Goal: Information Seeking & Learning: Learn about a topic

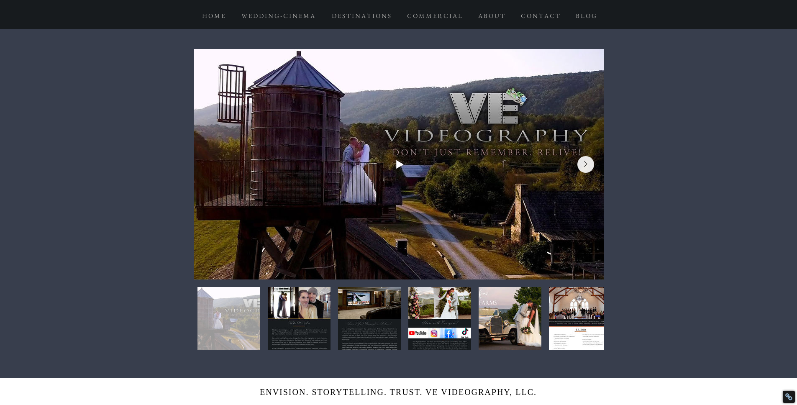
scroll to position [341, 0]
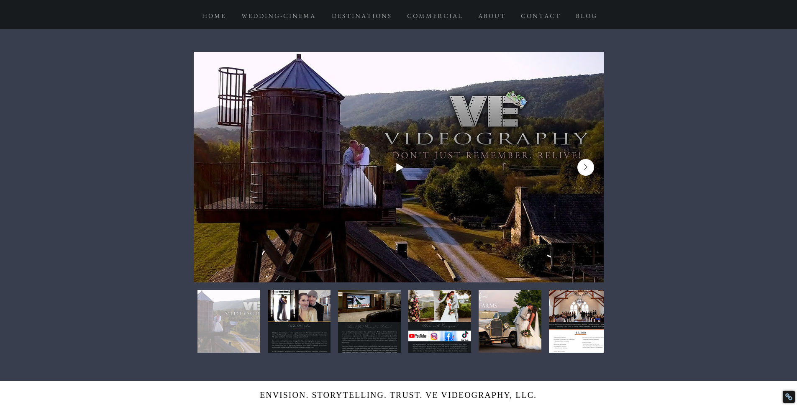
click at [582, 169] on button "Next Item" at bounding box center [585, 167] width 17 height 17
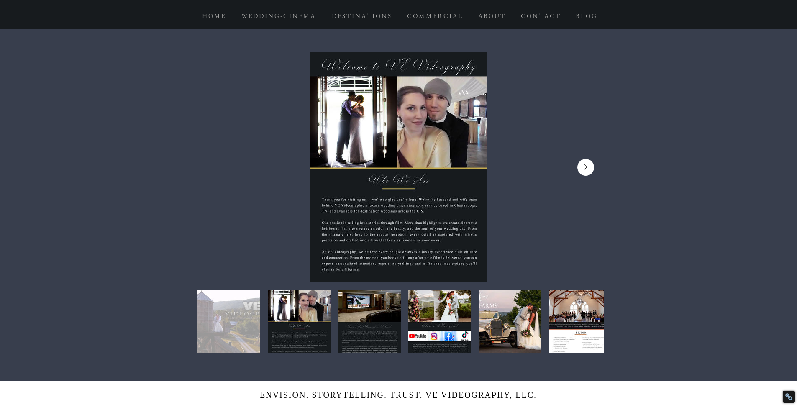
scroll to position [0, 410]
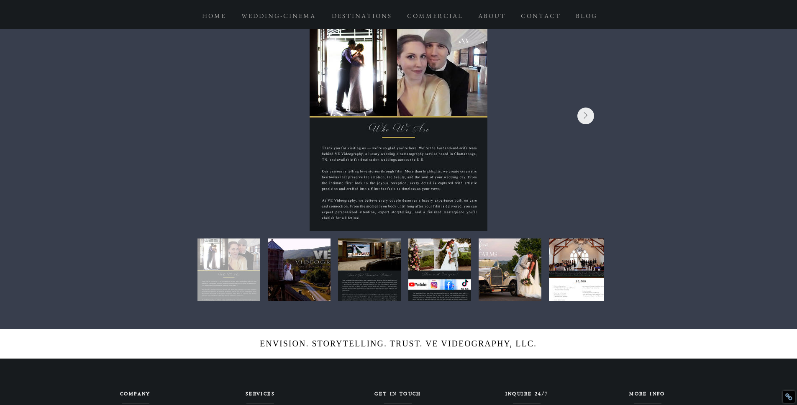
scroll to position [382, 0]
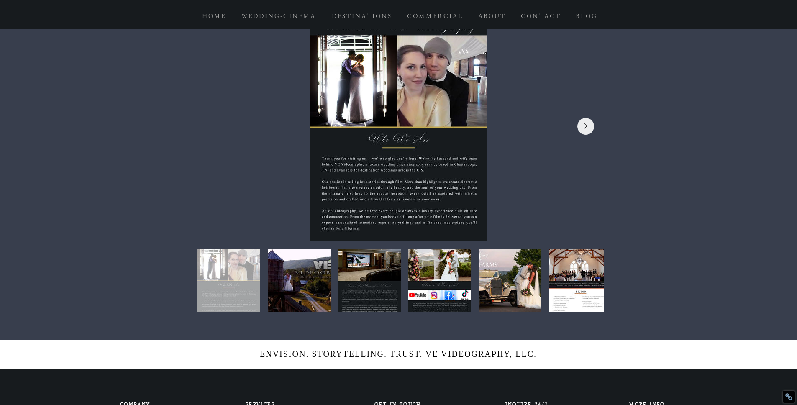
click at [612, 97] on div at bounding box center [398, 164] width 797 height 352
click at [588, 127] on button "Next Item" at bounding box center [585, 126] width 17 height 17
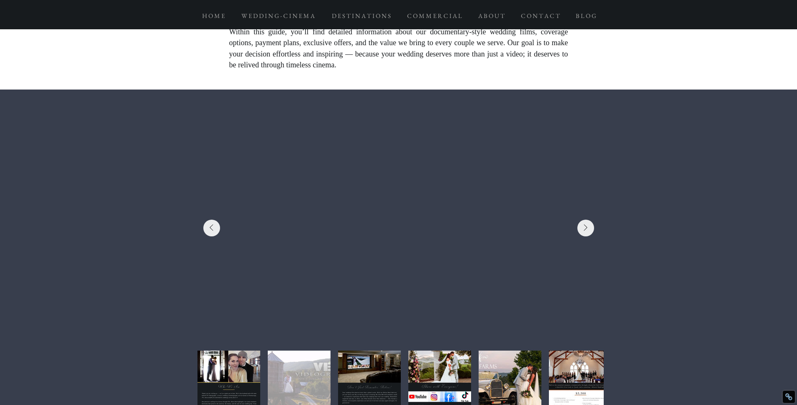
scroll to position [323, 0]
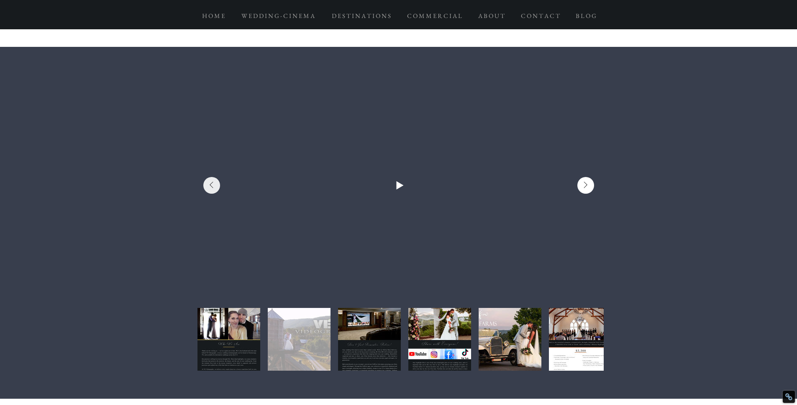
click at [588, 185] on button "Next Item" at bounding box center [585, 185] width 17 height 17
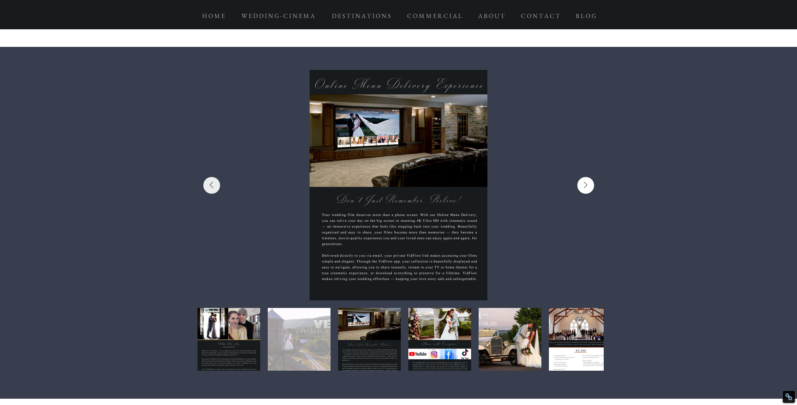
scroll to position [0, 820]
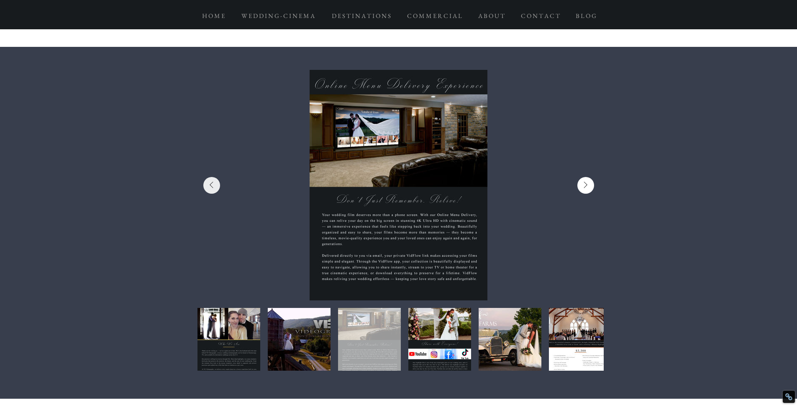
click at [588, 185] on button "Next Item" at bounding box center [585, 185] width 17 height 17
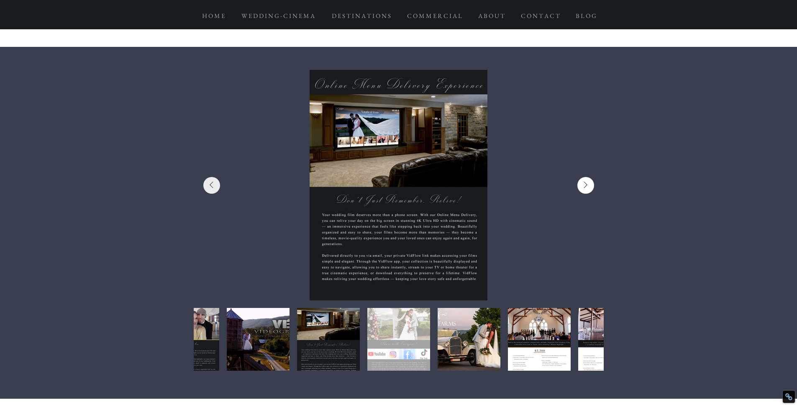
scroll to position [0, 1230]
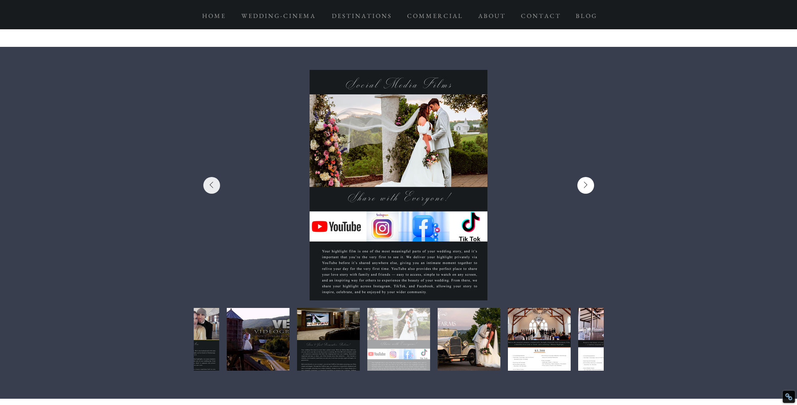
click at [588, 185] on button "Next Item" at bounding box center [585, 185] width 17 height 17
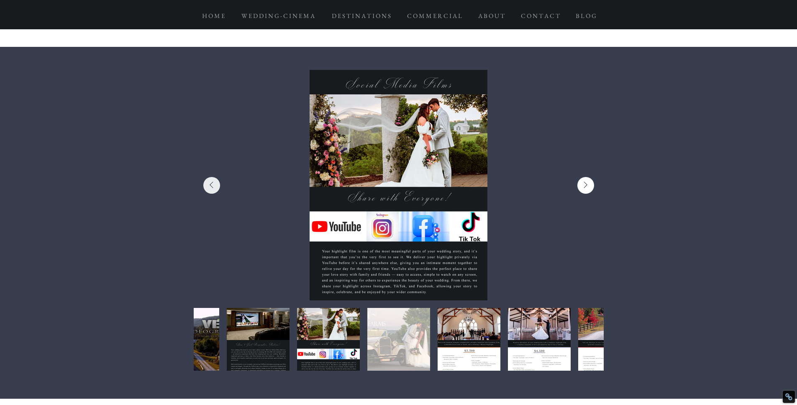
scroll to position [0, 1640]
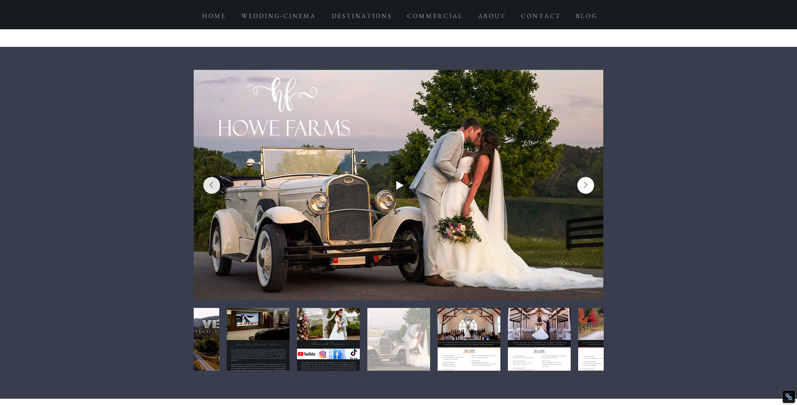
click at [586, 186] on icon "Next Item" at bounding box center [586, 185] width 4 height 7
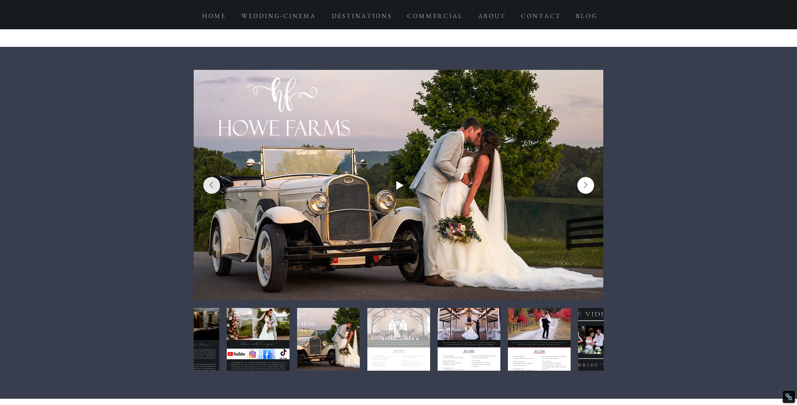
scroll to position [0, 2050]
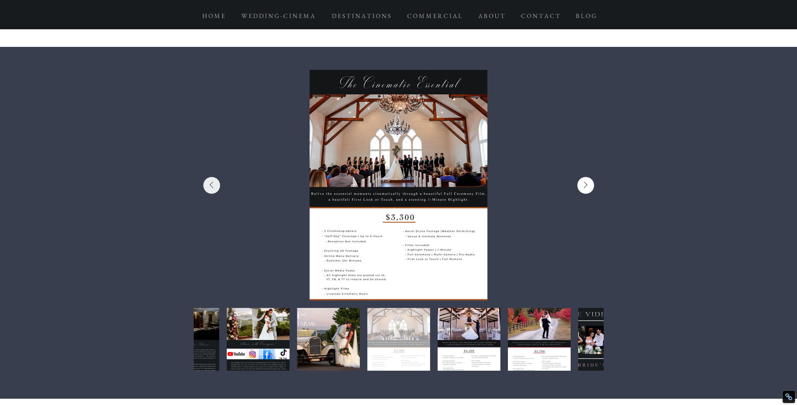
click at [586, 186] on icon "Next Item" at bounding box center [586, 185] width 4 height 7
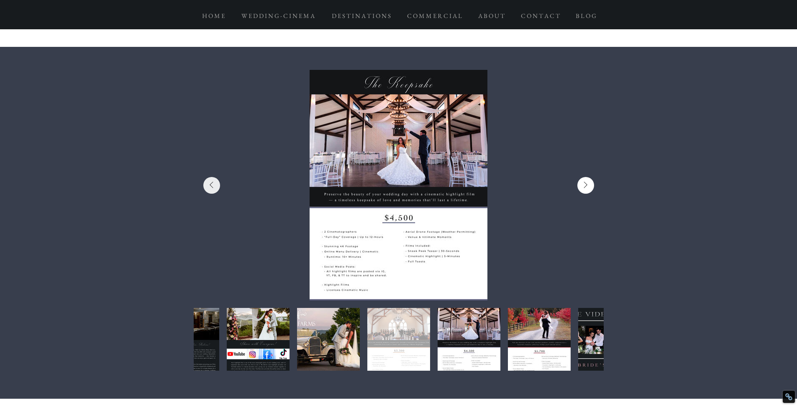
scroll to position [0, 2461]
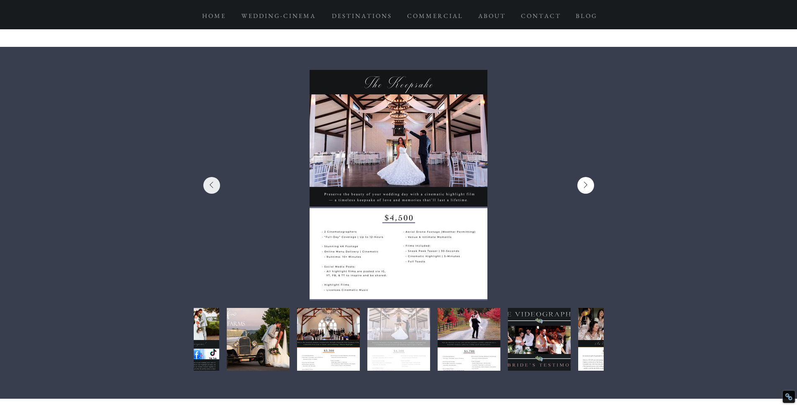
click at [586, 186] on icon "Next Item" at bounding box center [586, 185] width 4 height 7
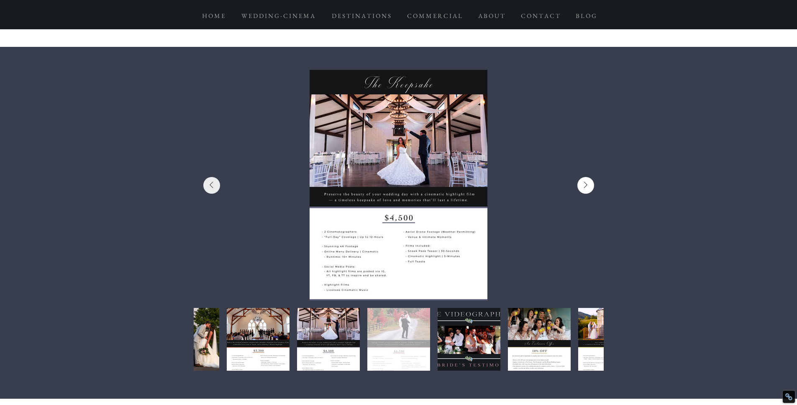
scroll to position [0, 2871]
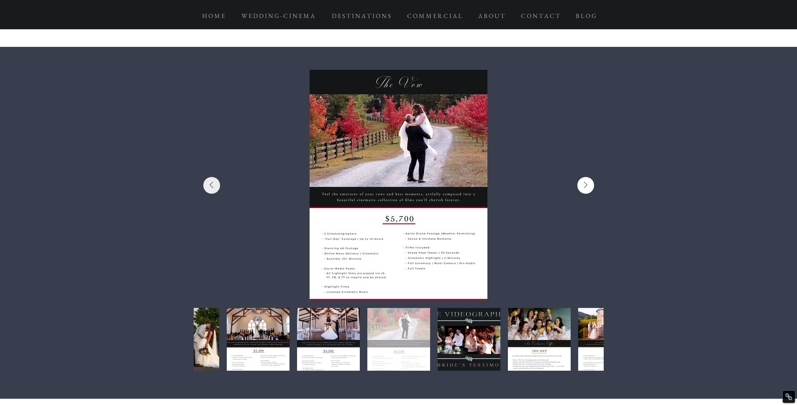
click at [586, 186] on icon "Next Item" at bounding box center [586, 185] width 4 height 7
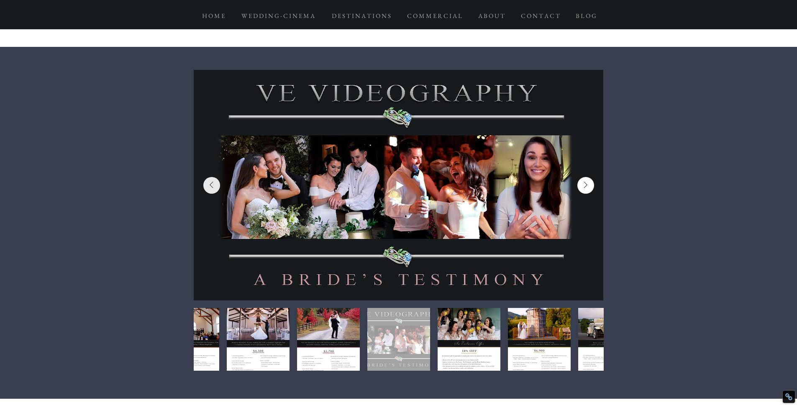
click at [586, 186] on icon "Next Item" at bounding box center [586, 185] width 4 height 7
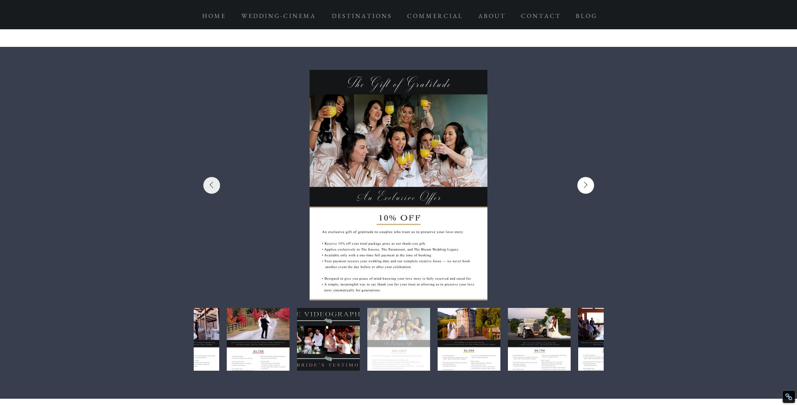
click at [586, 186] on icon "Next Item" at bounding box center [586, 185] width 4 height 7
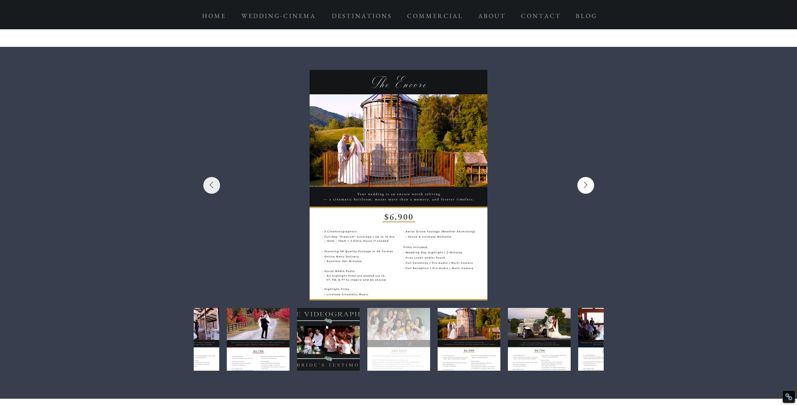
scroll to position [0, 4101]
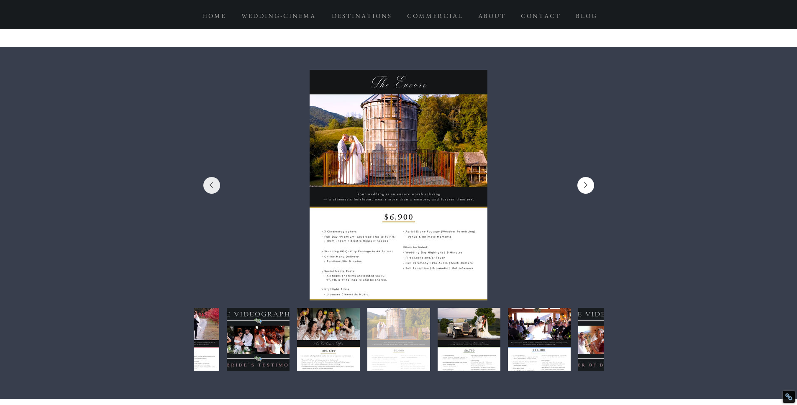
click at [586, 186] on icon "Next Item" at bounding box center [586, 185] width 4 height 7
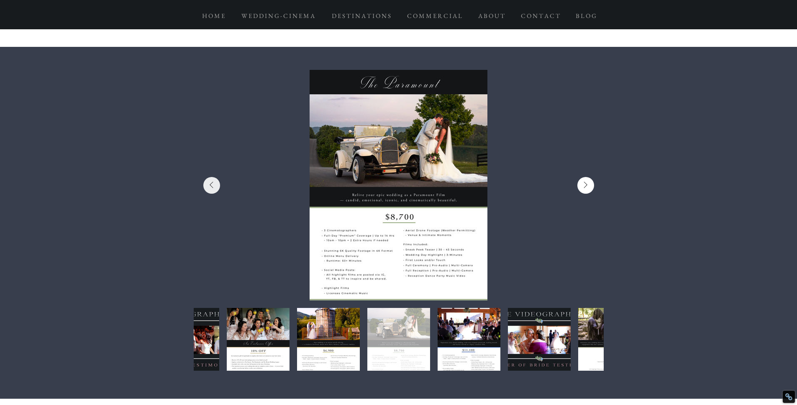
click at [586, 186] on icon "Next Item" at bounding box center [586, 185] width 4 height 7
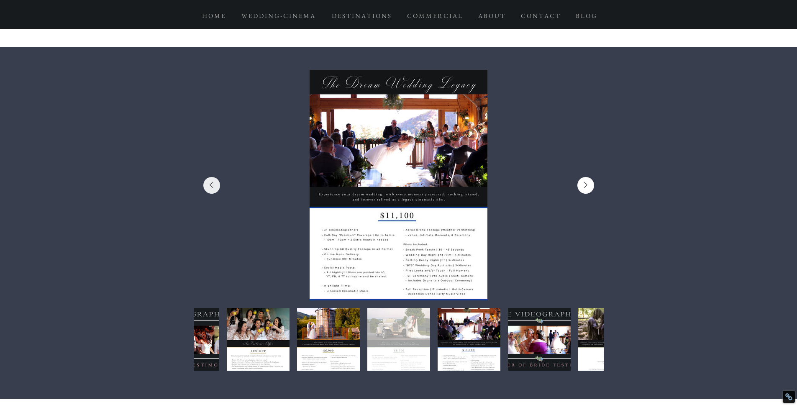
scroll to position [0, 4921]
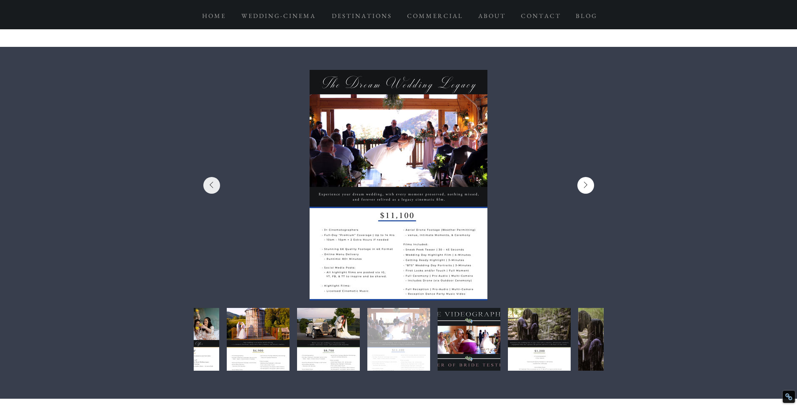
click at [586, 186] on icon "Next Item" at bounding box center [586, 185] width 4 height 7
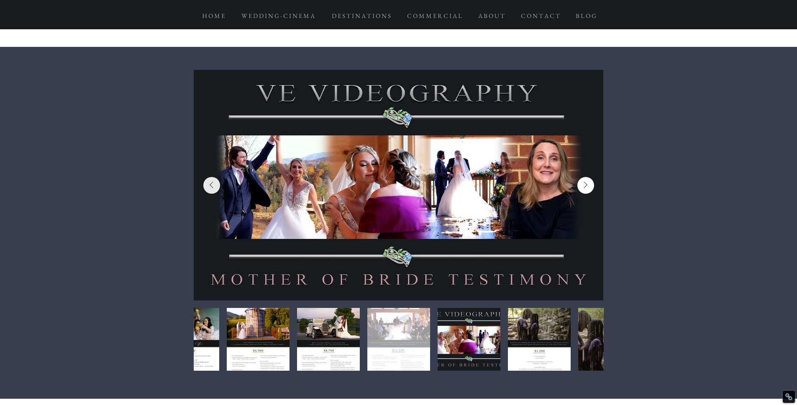
scroll to position [0, 5331]
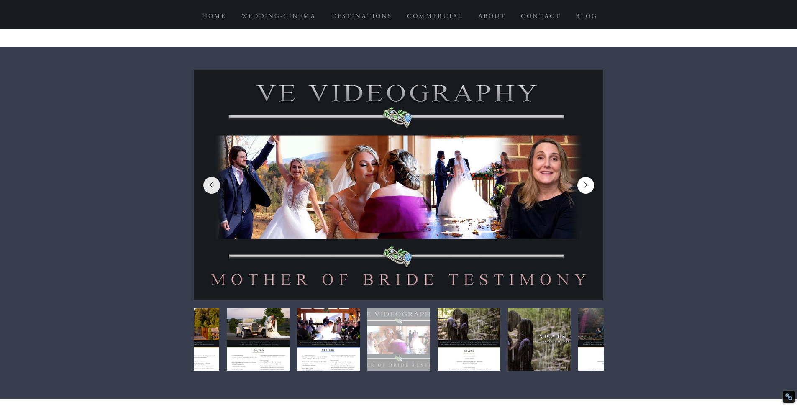
click at [586, 186] on icon "Next Item" at bounding box center [586, 185] width 4 height 7
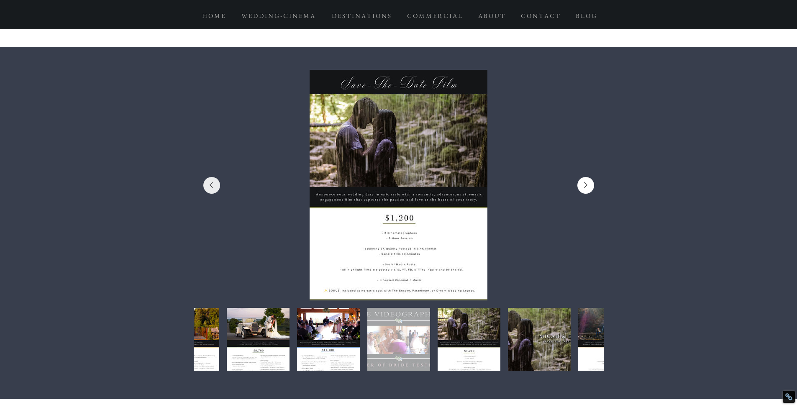
scroll to position [0, 5741]
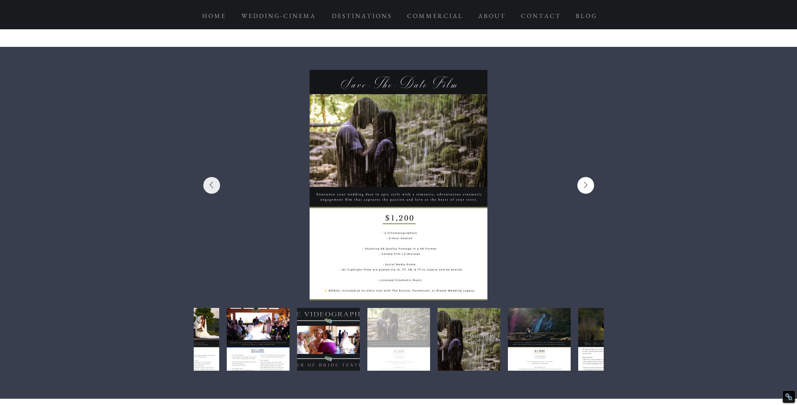
click at [586, 186] on icon "Next Item" at bounding box center [586, 185] width 4 height 7
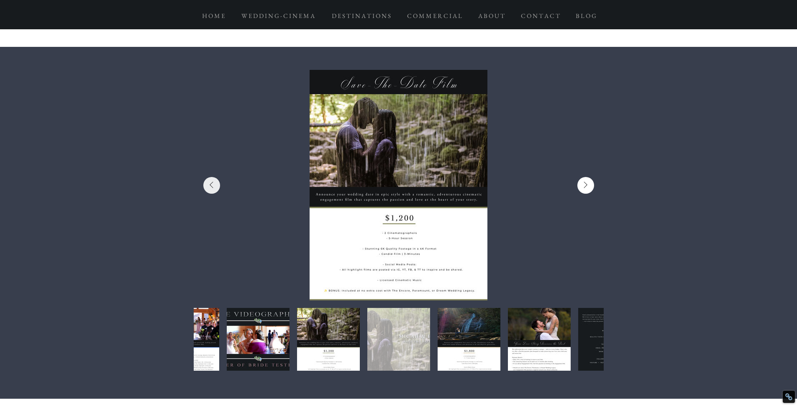
scroll to position [0, 6151]
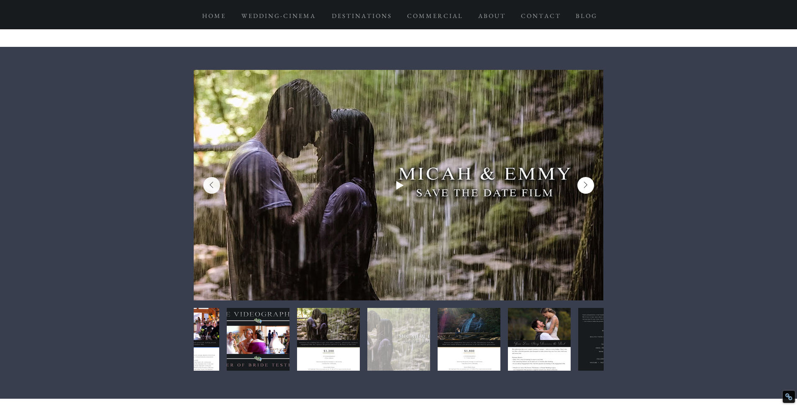
click at [586, 186] on icon "Next Item" at bounding box center [586, 185] width 4 height 7
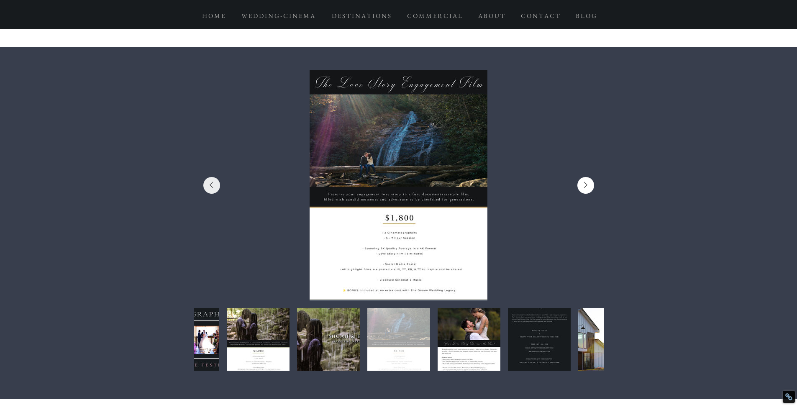
click at [586, 186] on icon "Next Item" at bounding box center [586, 185] width 4 height 7
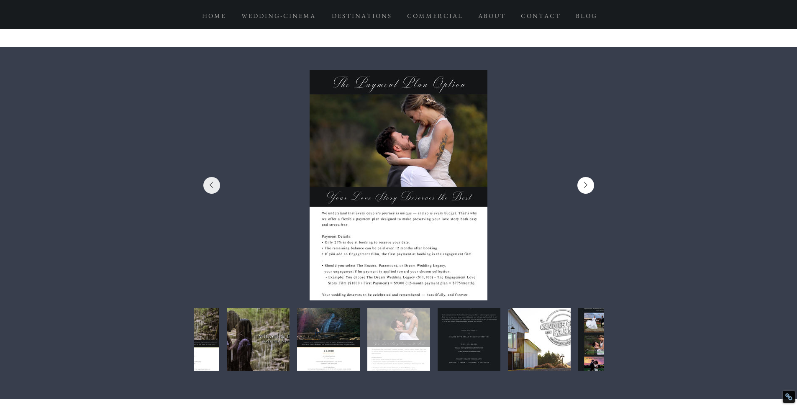
click at [586, 186] on icon "Next Item" at bounding box center [586, 185] width 4 height 7
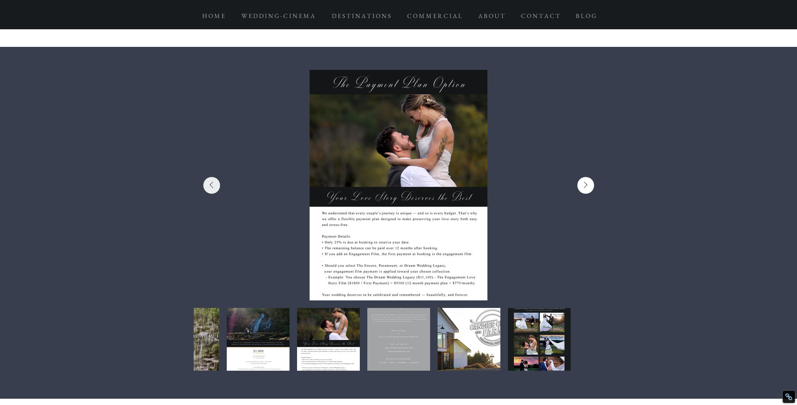
scroll to position [0, 7382]
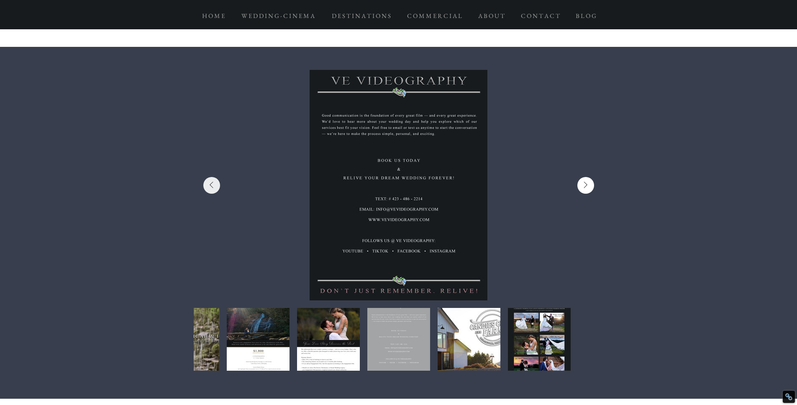
click at [586, 186] on icon "Next Item" at bounding box center [586, 185] width 4 height 7
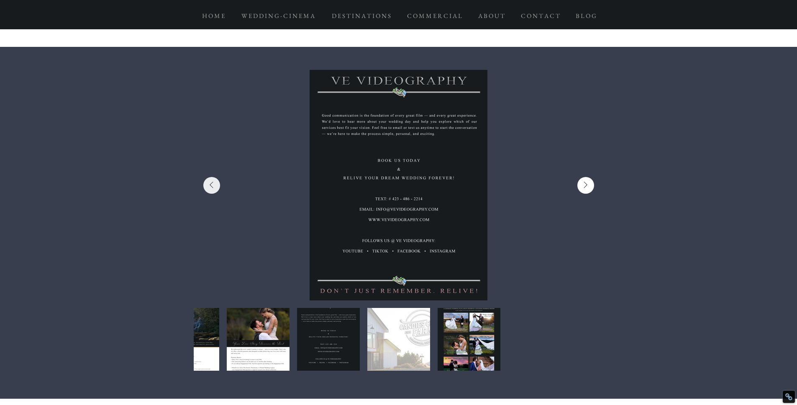
scroll to position [0, 7792]
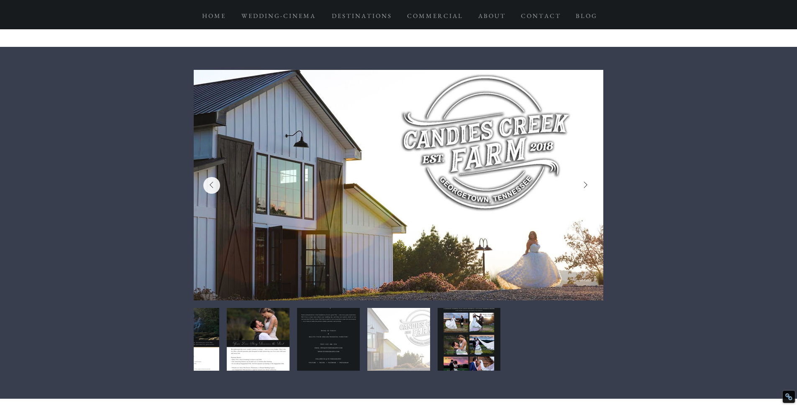
click at [586, 186] on icon "Next Item" at bounding box center [586, 185] width 4 height 7
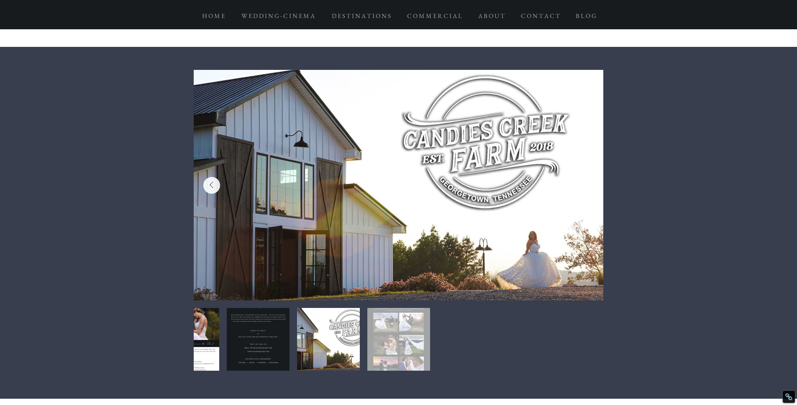
scroll to position [0, 8202]
